Goal: Task Accomplishment & Management: Manage account settings

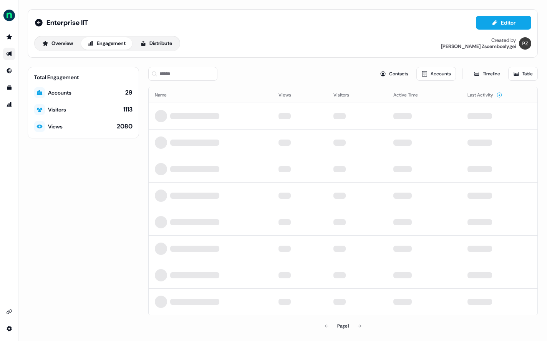
click at [7, 45] on ul "side nav menu" at bounding box center [9, 71] width 18 height 80
click at [8, 40] on icon "Go to prospects" at bounding box center [9, 37] width 6 height 6
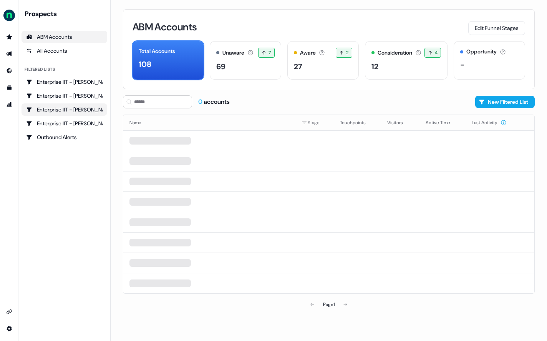
click at [83, 106] on div "Enterprise IIT - [PERSON_NAME]" at bounding box center [64, 110] width 76 height 8
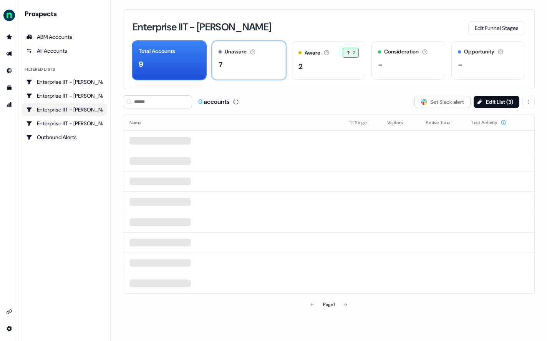
click at [241, 74] on div "Unaware The default stage all accounts start in. 7" at bounding box center [249, 60] width 74 height 38
click at [432, 98] on button "Slack Logo SVG Set Slack alert" at bounding box center [443, 102] width 56 height 12
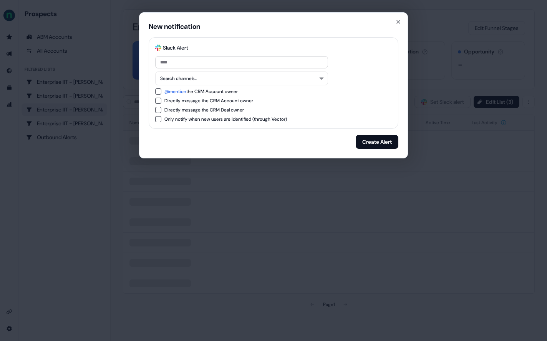
click at [213, 90] on div "@mention the CRM Account owner" at bounding box center [200, 92] width 73 height 8
click at [216, 83] on button "Search channels..." at bounding box center [241, 78] width 173 height 14
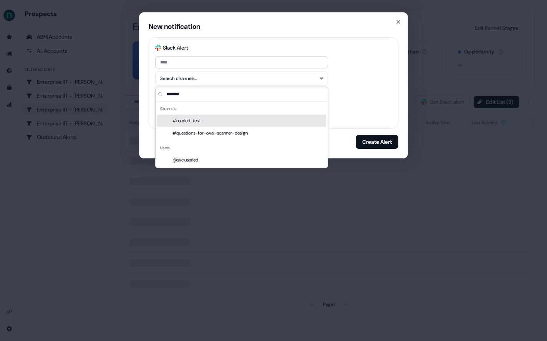
type input "*******"
click at [236, 121] on div "#userled-test" at bounding box center [241, 120] width 169 height 12
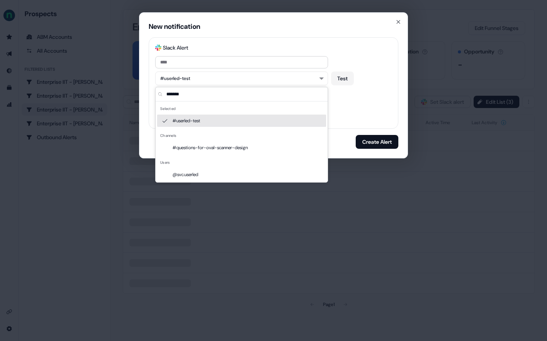
click at [367, 117] on div "Only notify when new users are identified (through Vector)" at bounding box center [273, 119] width 237 height 6
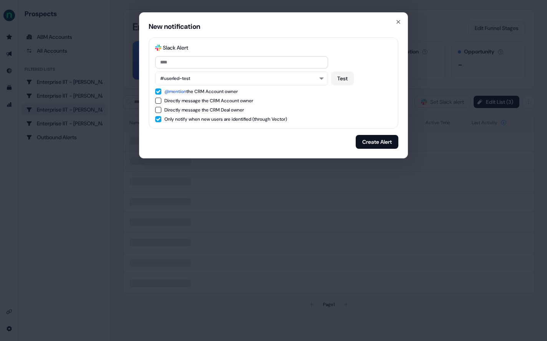
click at [215, 118] on div "Only notify when new users are identified (through Vector)" at bounding box center [225, 119] width 123 height 8
click at [378, 145] on button "Create Alert" at bounding box center [377, 142] width 43 height 14
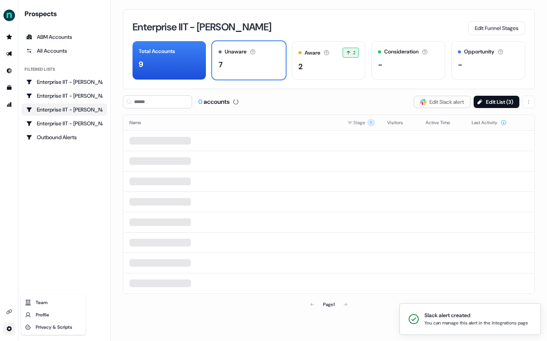
click at [6, 333] on html "Slack alert created You can manage this alert in the integrations page For the …" at bounding box center [273, 170] width 547 height 341
click at [11, 307] on html "Slack alert created You can manage this alert in the integrations page For the …" at bounding box center [273, 170] width 547 height 341
click at [11, 310] on icon "Go to integrations" at bounding box center [9, 312] width 6 height 6
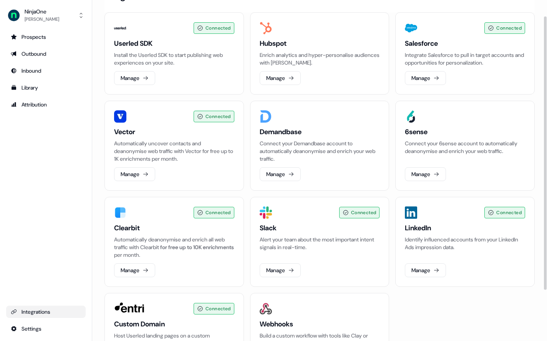
scroll to position [83, 0]
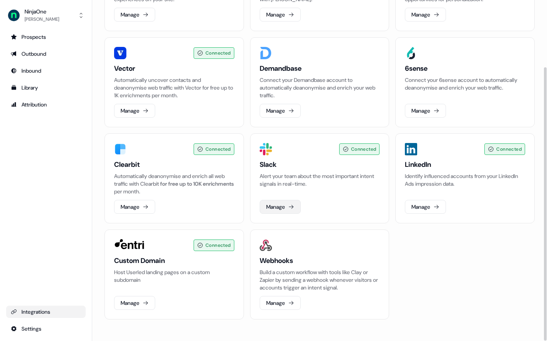
click at [288, 202] on button "Manage" at bounding box center [280, 207] width 41 height 14
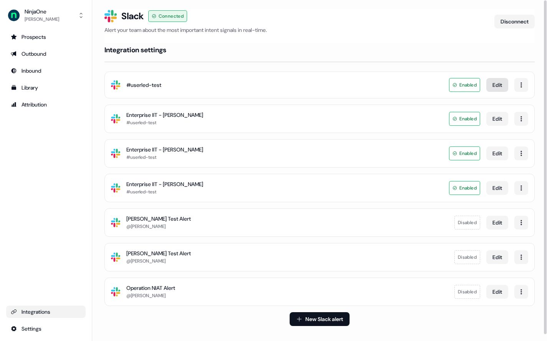
click at [489, 88] on button "Edit" at bounding box center [497, 85] width 22 height 14
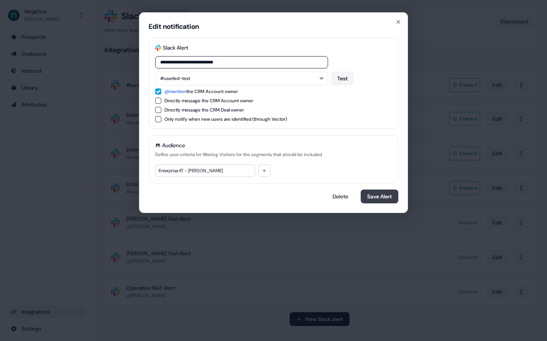
type input "**********"
click at [369, 201] on button "Save Alert" at bounding box center [380, 196] width 38 height 14
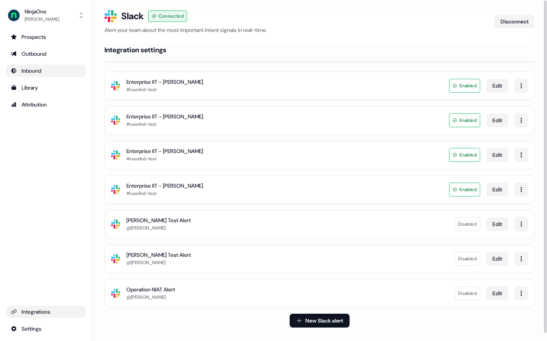
click at [67, 76] on link "Inbound" at bounding box center [46, 71] width 80 height 12
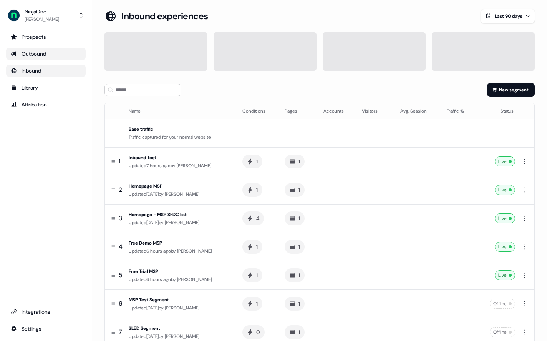
click at [61, 56] on div "Outbound" at bounding box center [46, 54] width 70 height 8
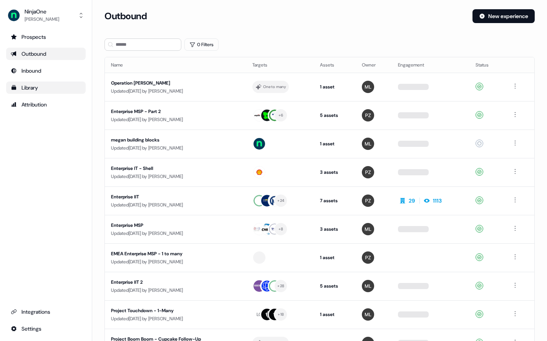
click at [61, 88] on div "Library" at bounding box center [46, 88] width 70 height 8
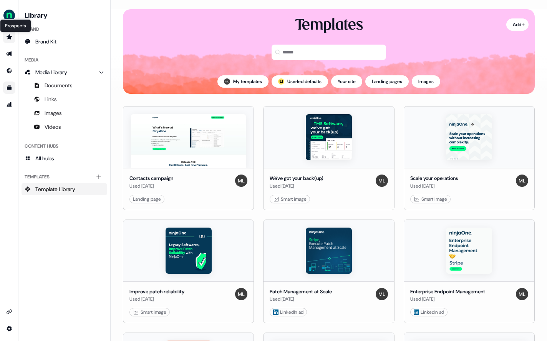
click at [11, 35] on icon "Go to prospects" at bounding box center [9, 37] width 6 height 6
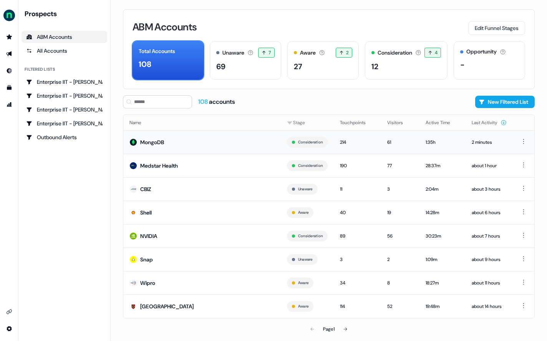
click at [158, 139] on div "MongoDB" at bounding box center [152, 142] width 24 height 8
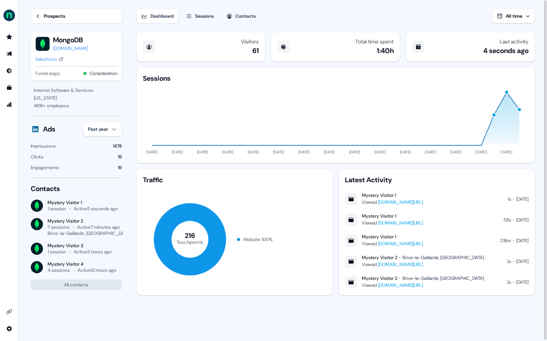
click at [58, 13] on div "Prospects" at bounding box center [55, 16] width 22 height 8
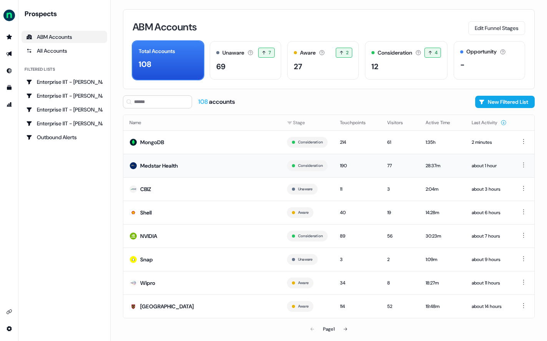
click at [173, 167] on div "Medstar Health" at bounding box center [159, 166] width 38 height 8
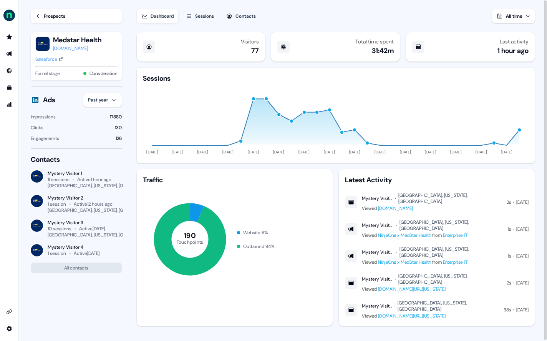
click at [34, 16] on link "Prospects" at bounding box center [76, 16] width 91 height 14
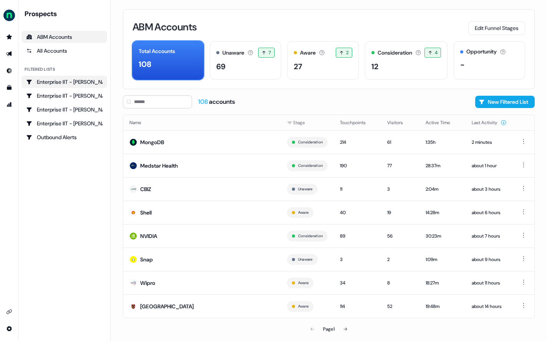
click at [90, 78] on div "Enterprise IIT - [PERSON_NAME]" at bounding box center [64, 82] width 76 height 8
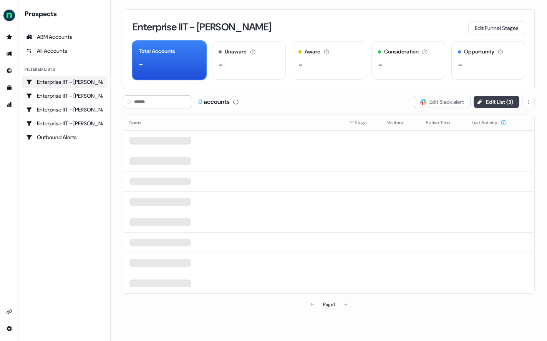
click at [509, 101] on button "Edit List ( 3 )" at bounding box center [497, 102] width 46 height 12
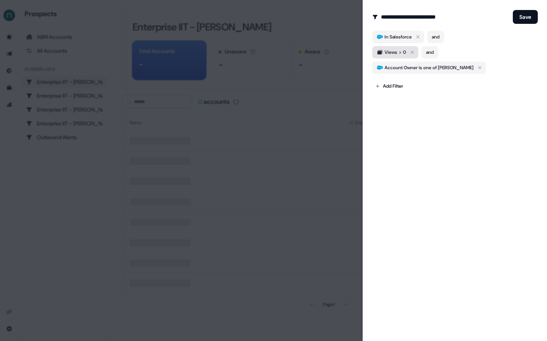
click at [392, 51] on span "Views" at bounding box center [391, 52] width 13 height 8
drag, startPoint x: 431, startPoint y: 113, endPoint x: 389, endPoint y: 90, distance: 47.7
click at [431, 113] on div "**********" at bounding box center [455, 170] width 184 height 341
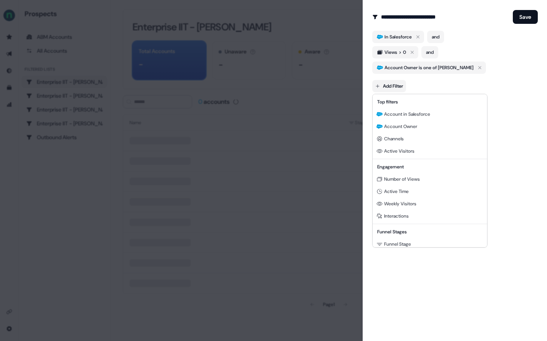
click at [386, 85] on body "**********" at bounding box center [273, 170] width 547 height 341
click at [421, 201] on div "Weekly Visitors" at bounding box center [429, 203] width 111 height 12
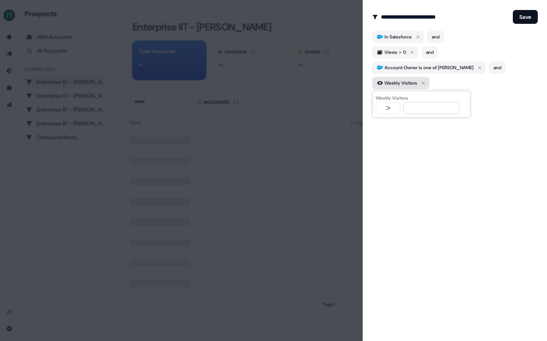
click at [425, 83] on icon "button" at bounding box center [423, 82] width 3 height 3
click at [388, 84] on body "**********" at bounding box center [273, 170] width 547 height 341
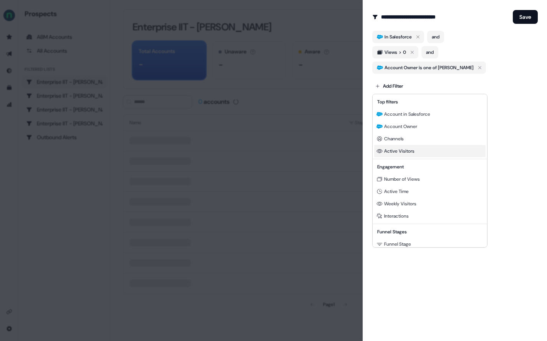
click at [409, 148] on span "Active Visitors" at bounding box center [399, 151] width 30 height 6
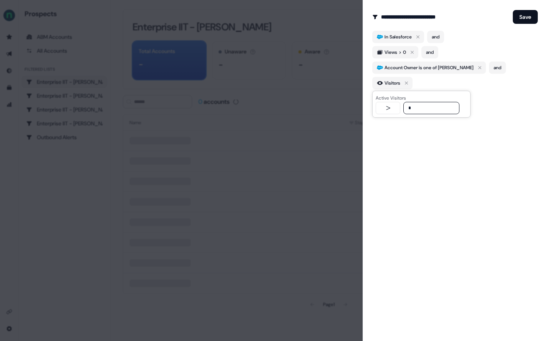
type input "*"
click at [456, 146] on div "**********" at bounding box center [455, 170] width 184 height 341
click at [412, 49] on icon "button" at bounding box center [412, 52] width 9 height 9
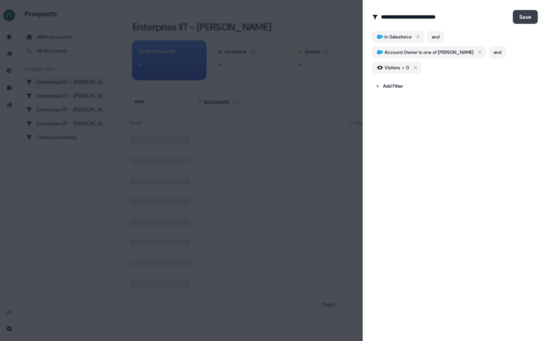
click at [526, 18] on button "Save" at bounding box center [525, 17] width 25 height 14
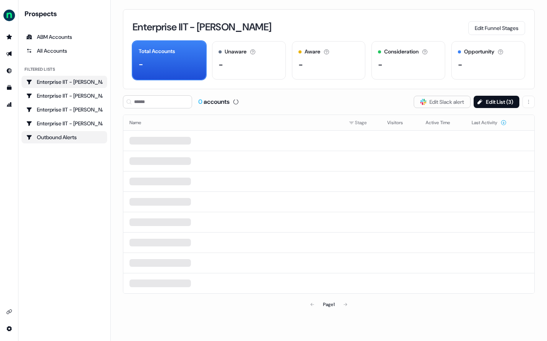
click at [65, 135] on div "Outbound Alerts" at bounding box center [64, 137] width 76 height 8
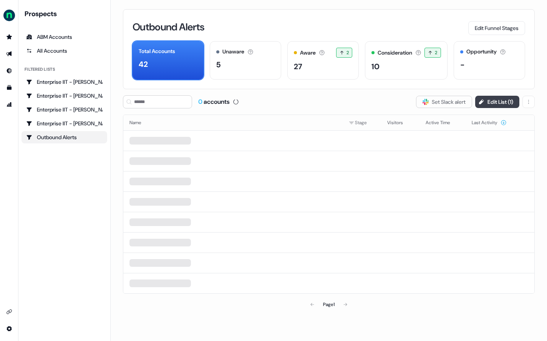
click at [509, 101] on button "Edit List ( 1 )" at bounding box center [497, 102] width 44 height 12
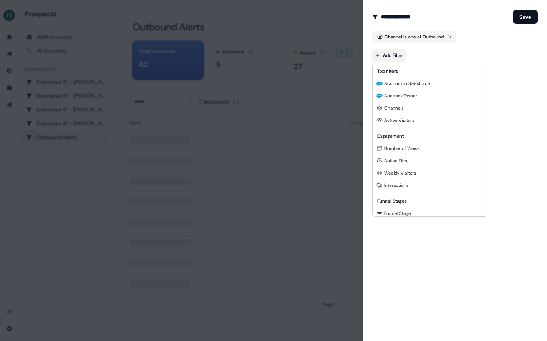
click at [392, 52] on body "**********" at bounding box center [273, 170] width 547 height 341
click at [422, 170] on div "Weekly Visitors" at bounding box center [429, 173] width 111 height 12
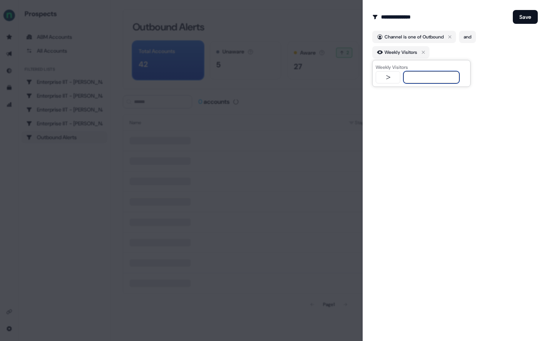
click at [432, 73] on input "text" at bounding box center [431, 77] width 56 height 12
type input "*"
click at [525, 20] on button "Save" at bounding box center [525, 17] width 25 height 14
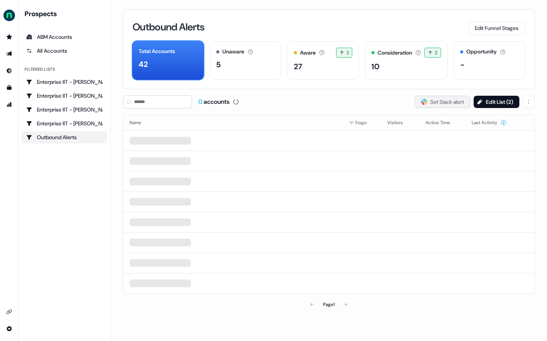
click at [428, 105] on button "Slack Logo SVG Set Slack alert" at bounding box center [443, 102] width 56 height 12
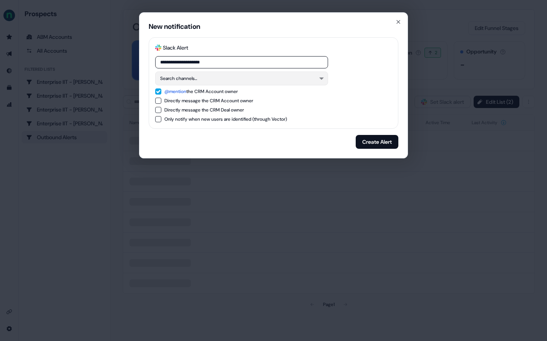
type input "**********"
click at [201, 74] on button "Search channels..." at bounding box center [241, 78] width 173 height 14
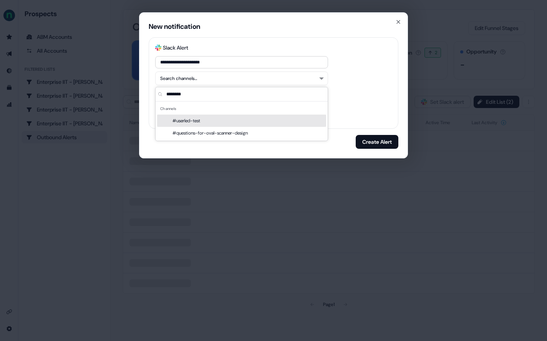
type input "********"
click at [173, 121] on div "#userled-test" at bounding box center [241, 120] width 169 height 12
click at [355, 109] on div "Directly message the CRM Deal owner" at bounding box center [273, 110] width 237 height 6
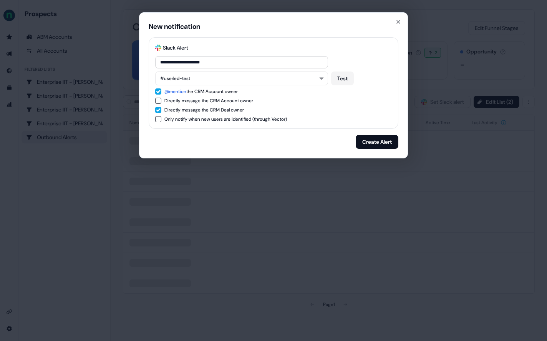
click at [170, 110] on div "Directly message the CRM Deal owner" at bounding box center [204, 110] width 80 height 8
click at [375, 144] on button "Create Alert" at bounding box center [377, 142] width 43 height 14
